Goal: Transaction & Acquisition: Purchase product/service

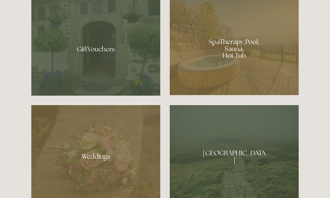
scroll to position [443, 0]
click at [252, 71] on div at bounding box center [234, 46] width 129 height 97
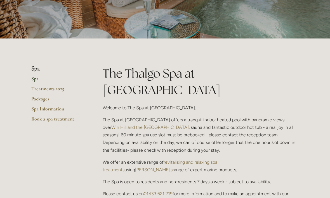
scroll to position [77, 0]
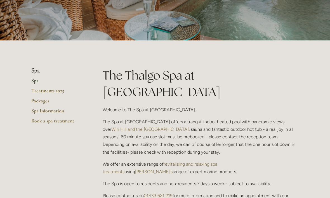
click at [46, 100] on link "Packages" at bounding box center [57, 103] width 53 height 10
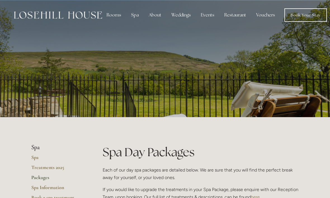
click at [116, 11] on div "Rooms" at bounding box center [113, 14] width 23 height 11
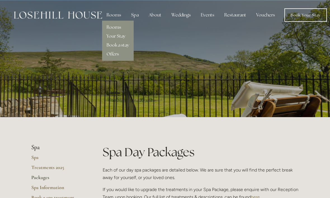
click at [121, 36] on link "Your Stay" at bounding box center [115, 36] width 19 height 6
click at [116, 56] on link "Offers" at bounding box center [112, 54] width 12 height 6
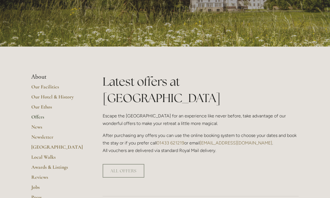
scroll to position [70, 0]
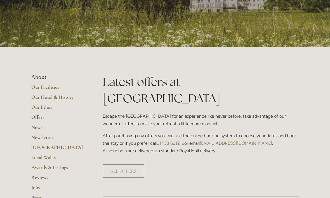
click at [125, 165] on link "ALL OFFERS" at bounding box center [124, 172] width 42 height 14
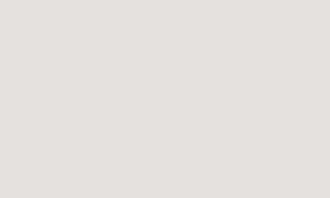
scroll to position [227, 0]
